Goal: Book appointment/travel/reservation

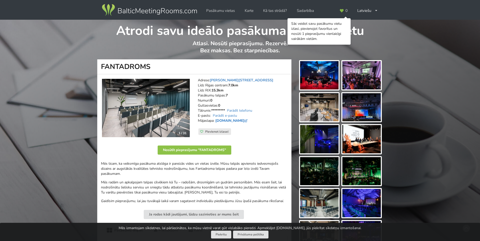
click at [233, 122] on link "[DOMAIN_NAME]" at bounding box center [231, 120] width 33 height 5
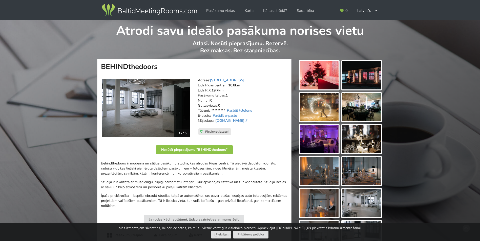
click at [157, 12] on img at bounding box center [149, 10] width 97 height 14
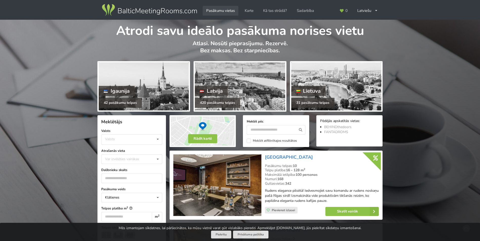
click at [229, 9] on link "Pasākumu vietas" at bounding box center [221, 11] width 36 height 10
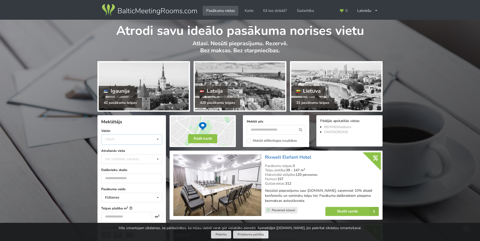
click at [157, 140] on icon at bounding box center [157, 139] width 7 height 9
drag, startPoint x: 124, startPoint y: 159, endPoint x: 130, endPoint y: 156, distance: 5.5
click at [124, 158] on div "Latvija" at bounding box center [131, 158] width 60 height 9
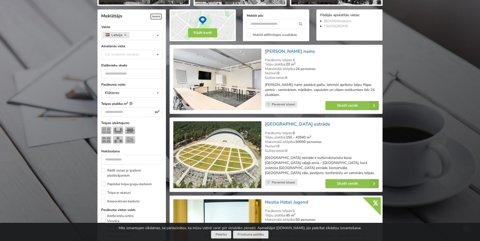
scroll to position [114, 0]
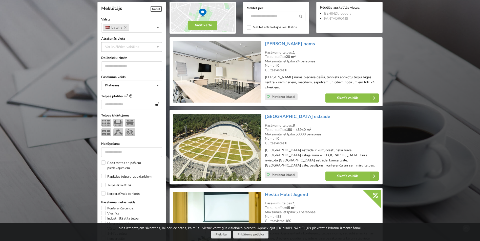
click at [158, 48] on icon at bounding box center [157, 47] width 7 height 9
click at [127, 104] on div "[GEOGRAPHIC_DATA]" at bounding box center [131, 102] width 60 height 9
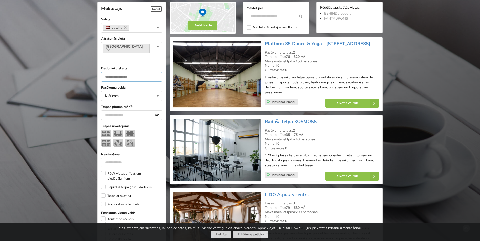
click at [120, 72] on input "number" at bounding box center [131, 77] width 61 height 10
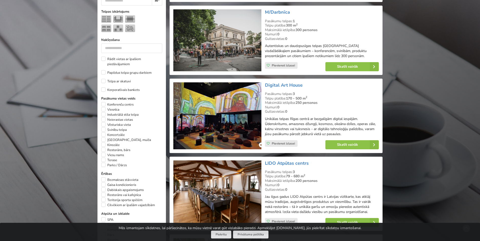
scroll to position [240, 0]
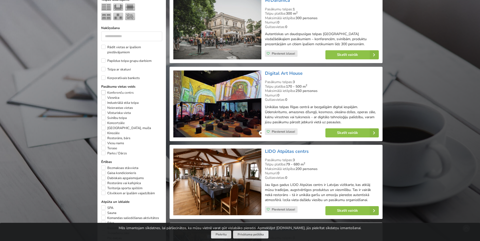
type input "***"
click at [104, 90] on label "Konferenču centrs" at bounding box center [117, 92] width 32 height 5
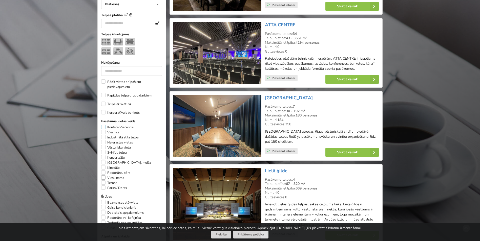
scroll to position [240, 0]
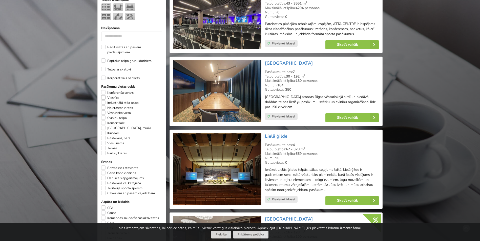
click at [105, 95] on label "Viesnīca" at bounding box center [110, 97] width 18 height 5
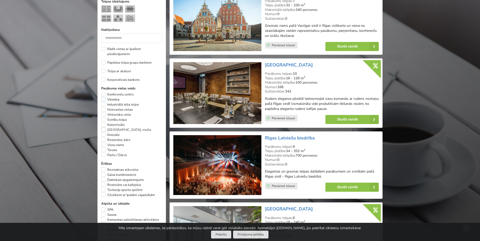
scroll to position [240, 0]
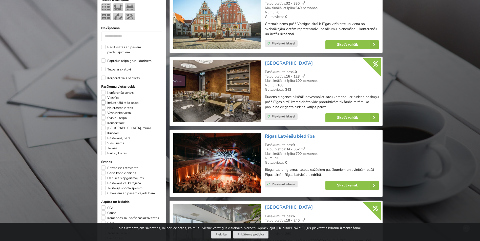
click at [104, 100] on label "Industriālā stila telpa" at bounding box center [119, 102] width 37 height 5
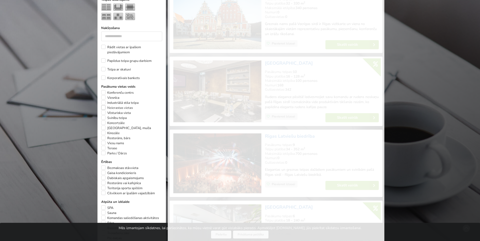
click at [104, 106] on label "Neierastas vietas" at bounding box center [117, 108] width 32 height 5
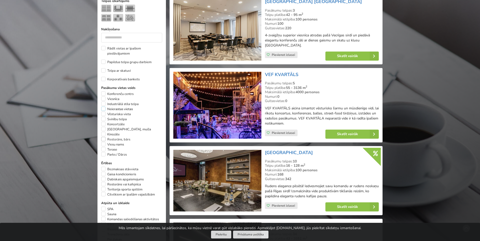
scroll to position [240, 0]
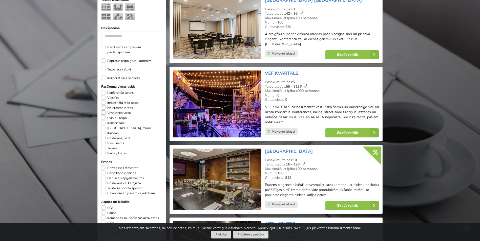
click at [104, 111] on label "Vēsturiska vieta" at bounding box center [116, 113] width 30 height 5
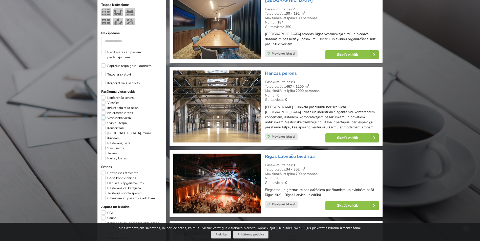
scroll to position [240, 0]
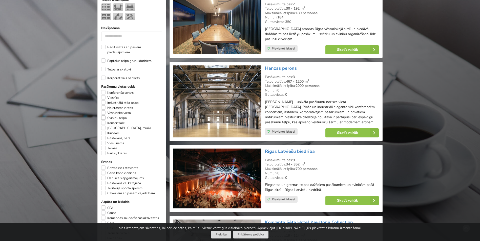
click at [103, 116] on label "Svinību telpa" at bounding box center [114, 118] width 26 height 5
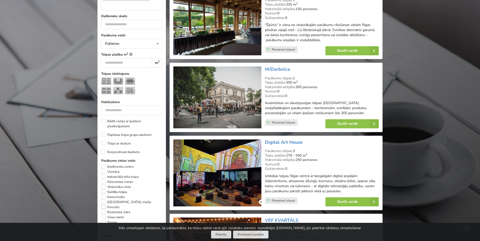
scroll to position [240, 0]
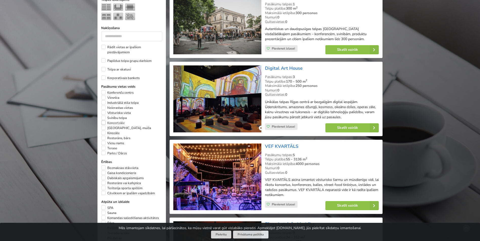
click at [104, 121] on label "Koncertzāle" at bounding box center [113, 123] width 24 height 5
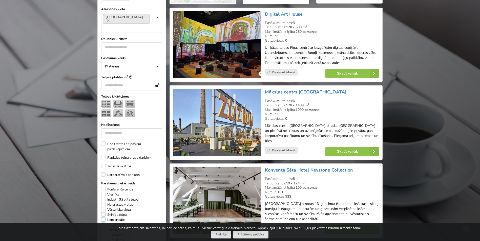
scroll to position [240, 0]
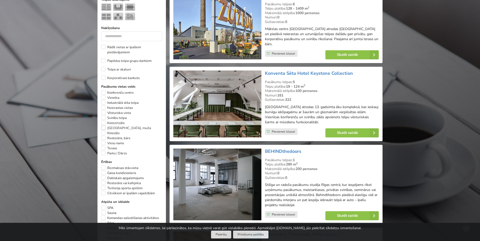
click at [104, 126] on label "[GEOGRAPHIC_DATA], muiža" at bounding box center [126, 128] width 50 height 5
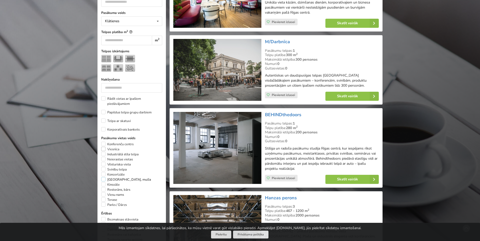
scroll to position [189, 0]
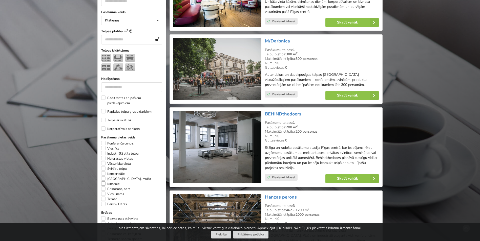
click at [104, 182] on label "Kinozāle" at bounding box center [110, 184] width 18 height 5
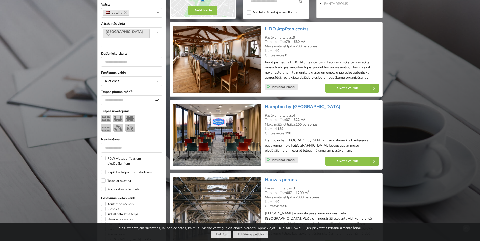
scroll to position [215, 0]
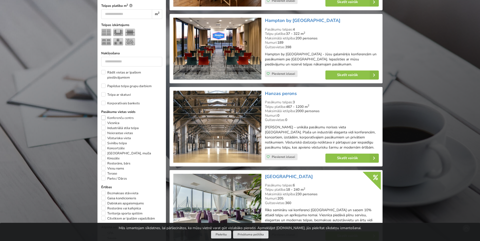
click at [104, 116] on label "Konferenču centrs" at bounding box center [117, 118] width 32 height 5
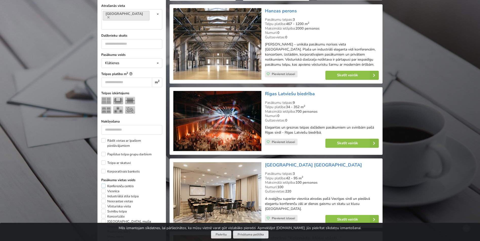
scroll to position [215, 0]
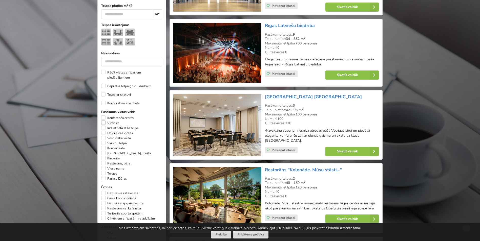
click at [105, 121] on label "Viesnīca" at bounding box center [110, 123] width 18 height 5
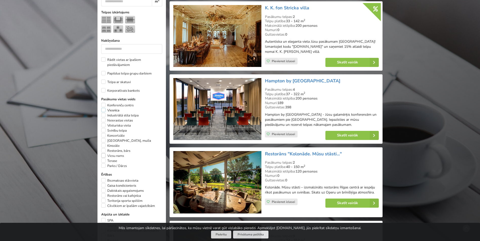
scroll to position [240, 0]
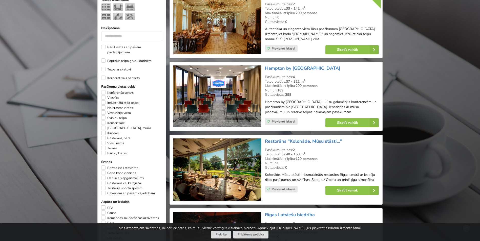
click at [104, 131] on label "Kinozāle" at bounding box center [110, 133] width 18 height 5
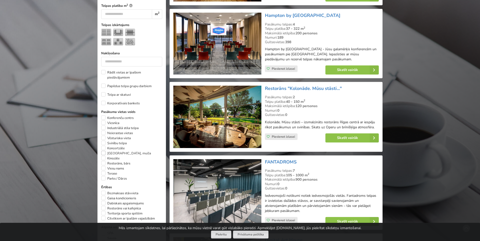
click at [104, 151] on label "[GEOGRAPHIC_DATA], muiža" at bounding box center [126, 153] width 50 height 5
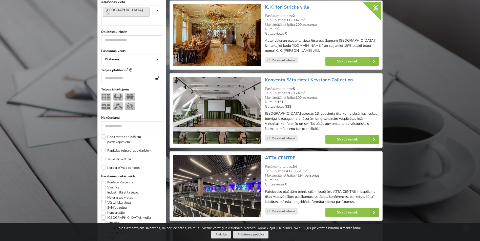
scroll to position [190, 0]
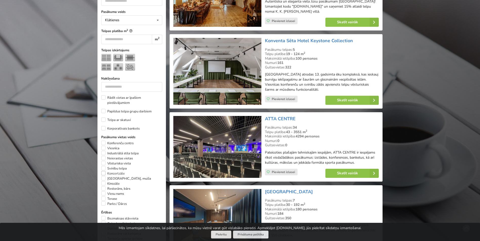
click at [104, 171] on label "Koncertzāle" at bounding box center [113, 173] width 24 height 5
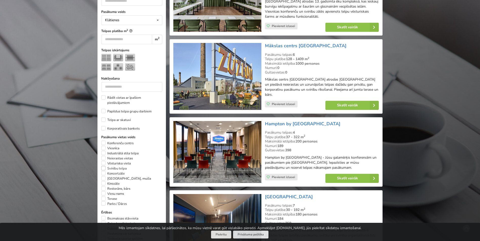
click at [104, 166] on label "Svinību telpa" at bounding box center [114, 168] width 26 height 5
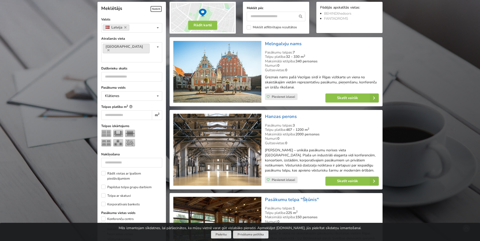
scroll to position [190, 0]
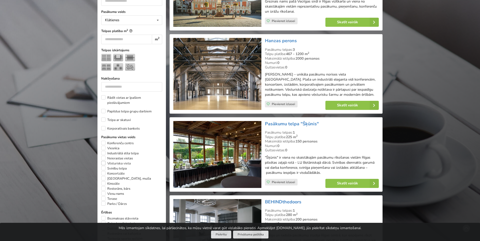
click at [103, 161] on label "Vēsturiska vieta" at bounding box center [116, 163] width 30 height 5
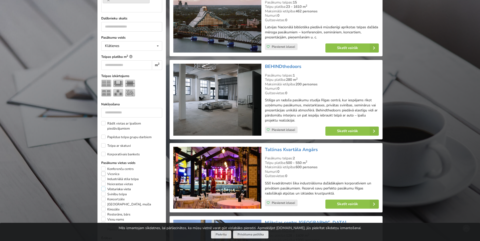
scroll to position [164, 0]
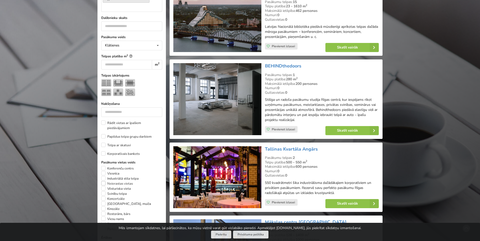
click at [104, 181] on label "Neierastas vietas" at bounding box center [117, 183] width 32 height 5
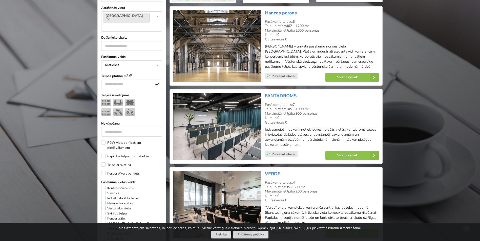
scroll to position [164, 0]
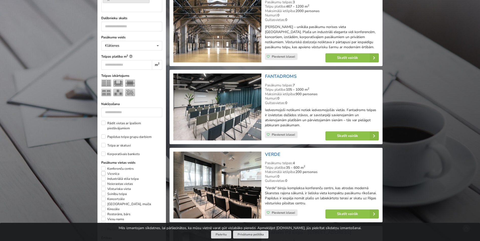
drag, startPoint x: 104, startPoint y: 168, endPoint x: 104, endPoint y: 164, distance: 4.6
click at [104, 177] on label "Industriālā stila telpa" at bounding box center [119, 179] width 37 height 5
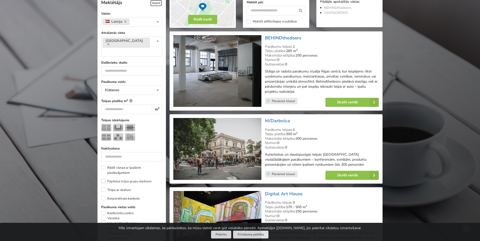
scroll to position [114, 0]
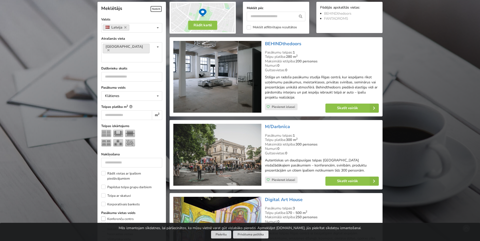
click at [105, 217] on label "Konferenču centrs" at bounding box center [117, 219] width 32 height 5
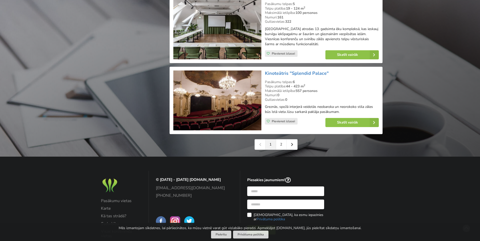
scroll to position [1151, 0]
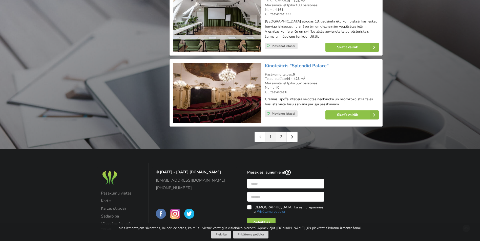
click at [281, 138] on link "2" at bounding box center [281, 137] width 11 height 10
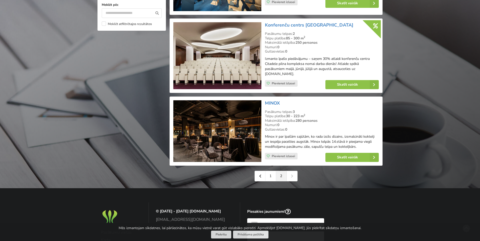
scroll to position [506, 0]
click at [211, 138] on img at bounding box center [217, 131] width 88 height 62
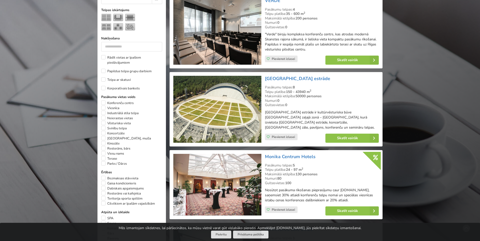
scroll to position [228, 0]
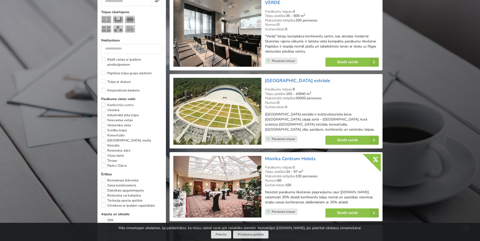
click at [103, 103] on label "Konferenču centrs" at bounding box center [117, 105] width 32 height 5
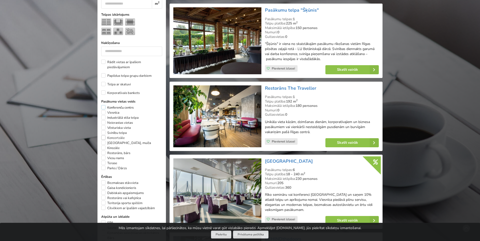
scroll to position [240, 0]
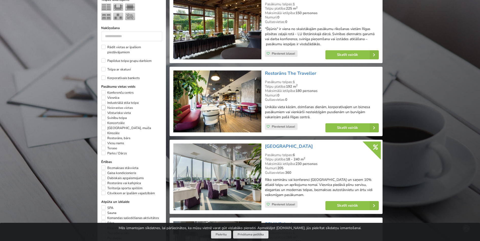
click at [103, 106] on label "Neierastas vietas" at bounding box center [117, 108] width 32 height 5
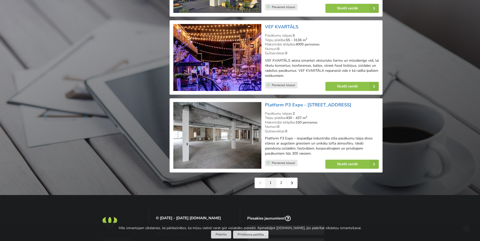
scroll to position [1151, 0]
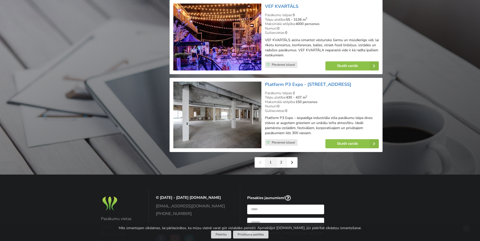
click at [282, 158] on link "2" at bounding box center [281, 163] width 11 height 10
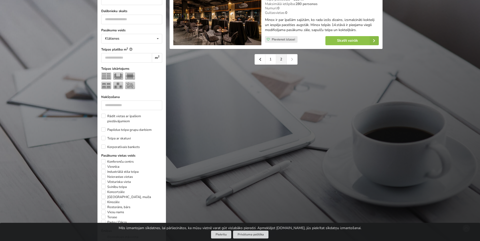
scroll to position [253, 0]
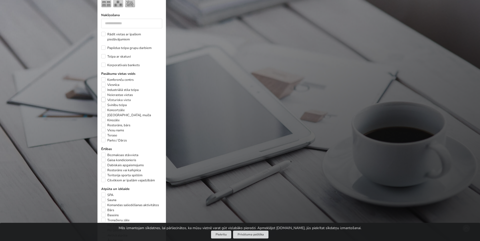
click at [103, 98] on label "Vēsturiska vieta" at bounding box center [116, 100] width 30 height 5
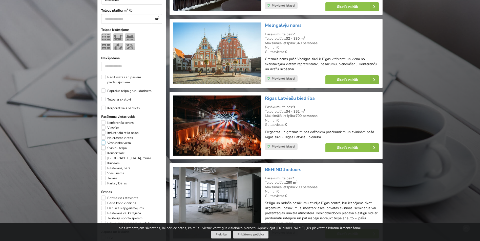
scroll to position [215, 0]
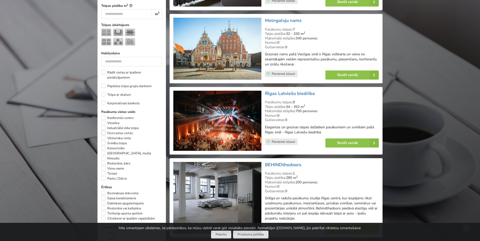
click at [104, 131] on label "Neierastas vietas" at bounding box center [117, 133] width 32 height 5
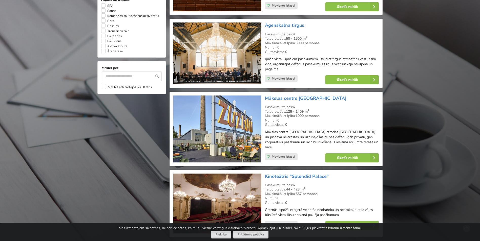
scroll to position [316, 0]
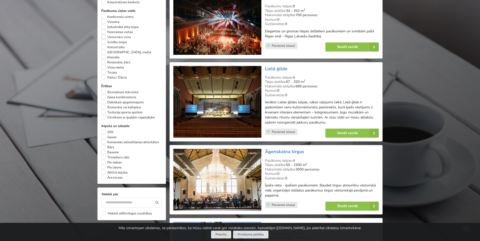
click at [103, 35] on label "Vēsturiska vieta" at bounding box center [116, 37] width 30 height 5
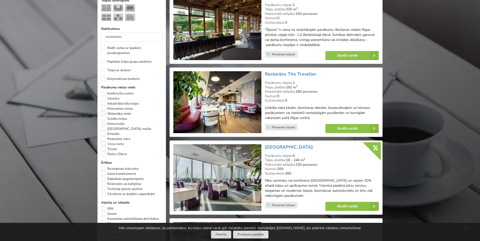
scroll to position [240, 0]
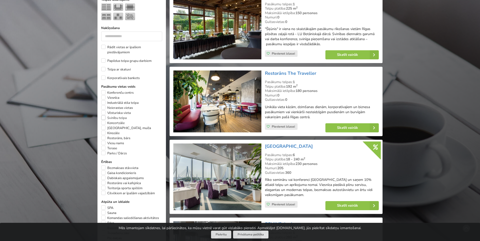
click at [103, 116] on label "Svinību telpa" at bounding box center [114, 118] width 26 height 5
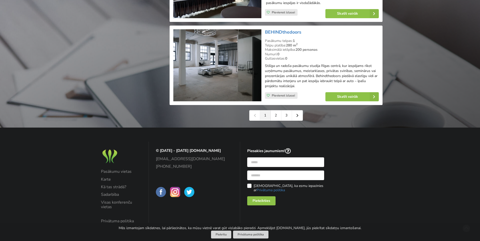
scroll to position [1188, 0]
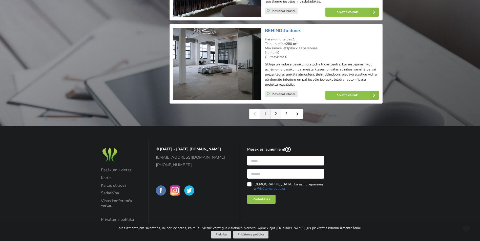
click at [277, 109] on link "2" at bounding box center [276, 114] width 11 height 10
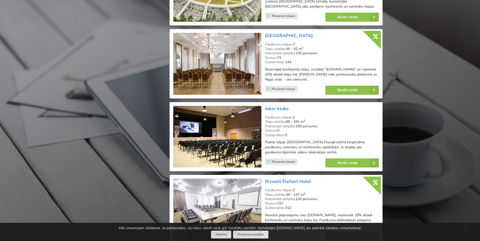
scroll to position [1158, 0]
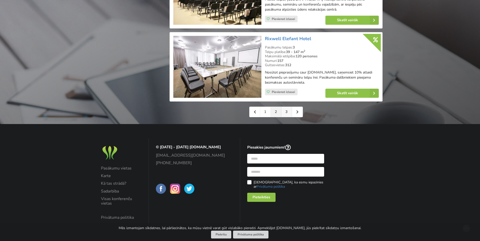
click at [287, 111] on link "3" at bounding box center [286, 112] width 11 height 10
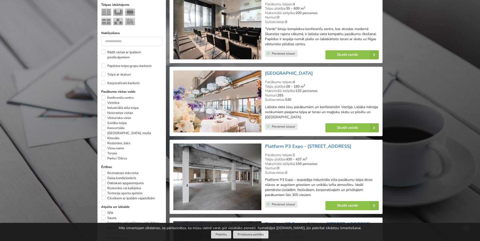
scroll to position [253, 0]
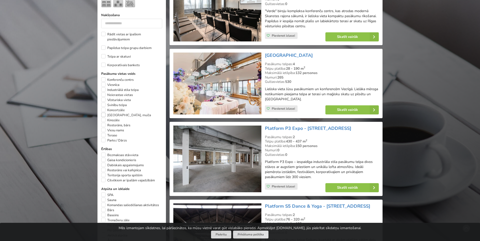
click at [103, 113] on label "[GEOGRAPHIC_DATA], muiža" at bounding box center [126, 115] width 50 height 5
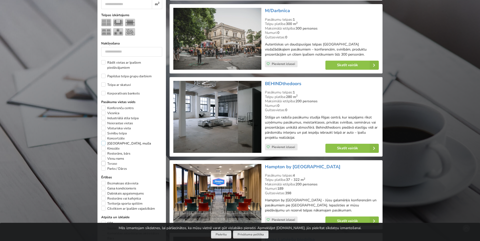
scroll to position [240, 0]
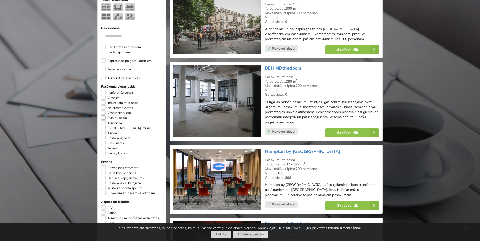
click at [103, 116] on label "Svinību telpa" at bounding box center [114, 118] width 26 height 5
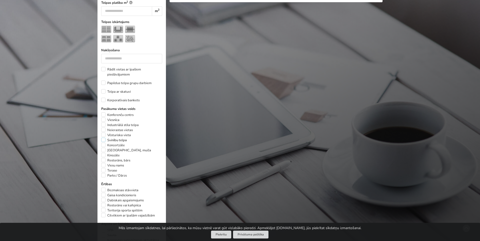
scroll to position [240, 0]
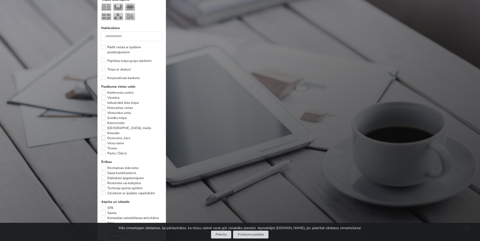
click at [105, 136] on label "Restorāns, bārs" at bounding box center [115, 138] width 29 height 5
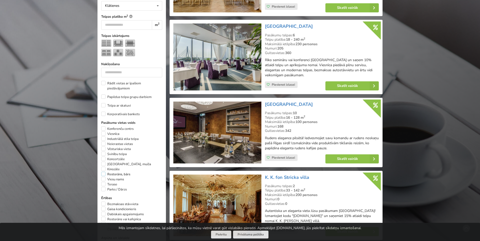
scroll to position [240, 0]
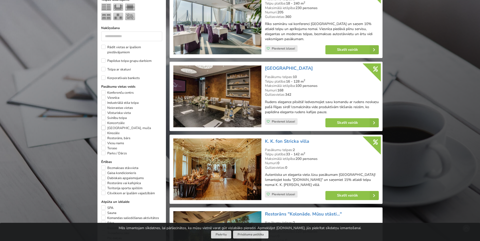
click at [104, 126] on label "[GEOGRAPHIC_DATA], muiža" at bounding box center [126, 128] width 50 height 5
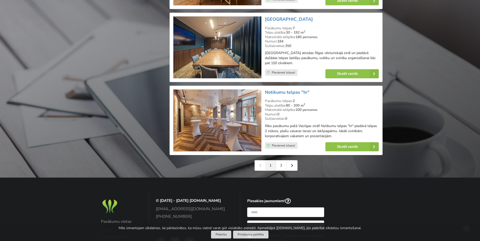
scroll to position [1126, 0]
